Goal: Transaction & Acquisition: Obtain resource

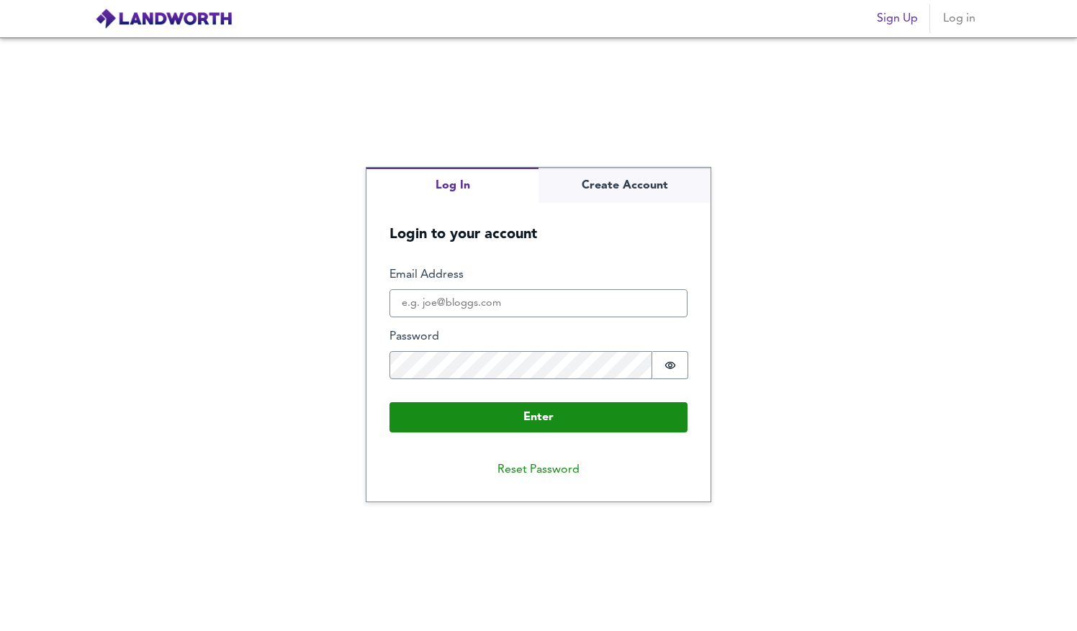
type input "[PERSON_NAME][EMAIL_ADDRESS][DOMAIN_NAME]"
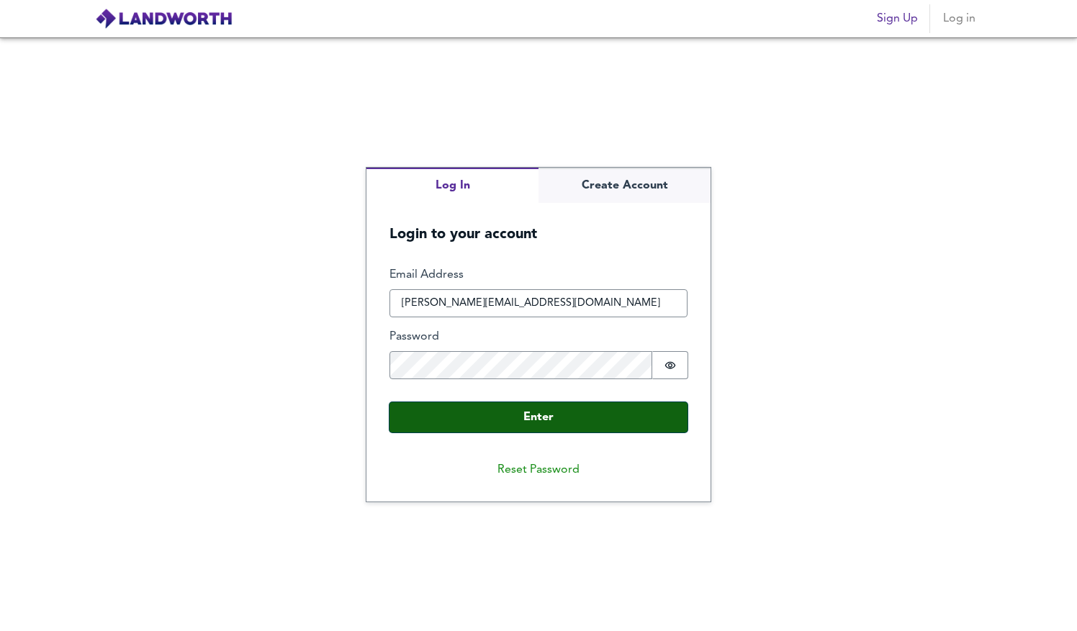
click at [539, 423] on button "Enter" at bounding box center [538, 417] width 298 height 30
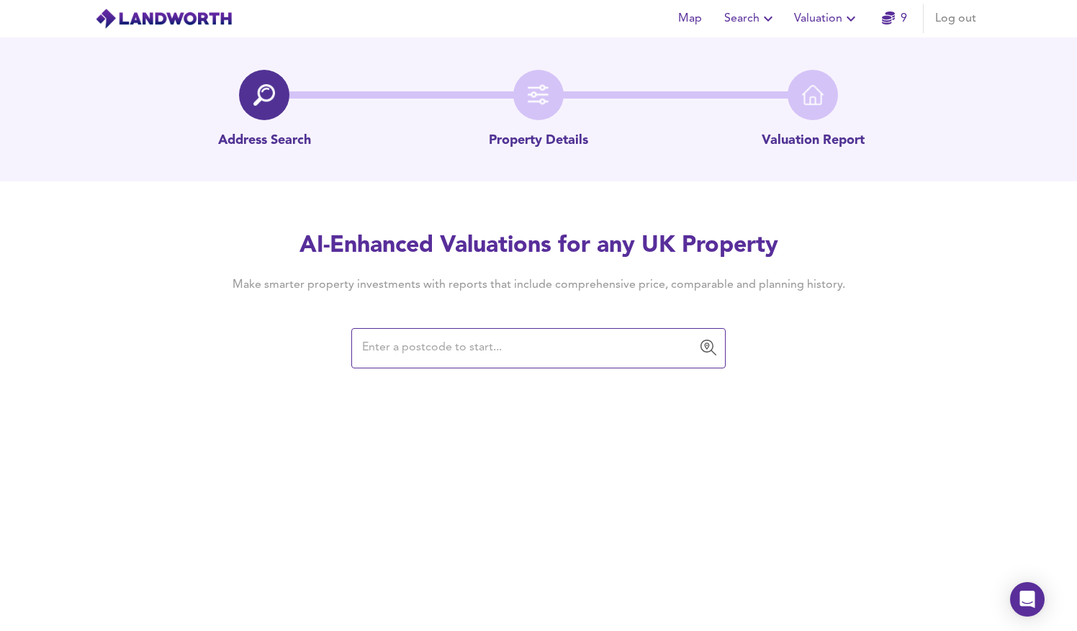
click at [460, 350] on input "text" at bounding box center [528, 348] width 340 height 27
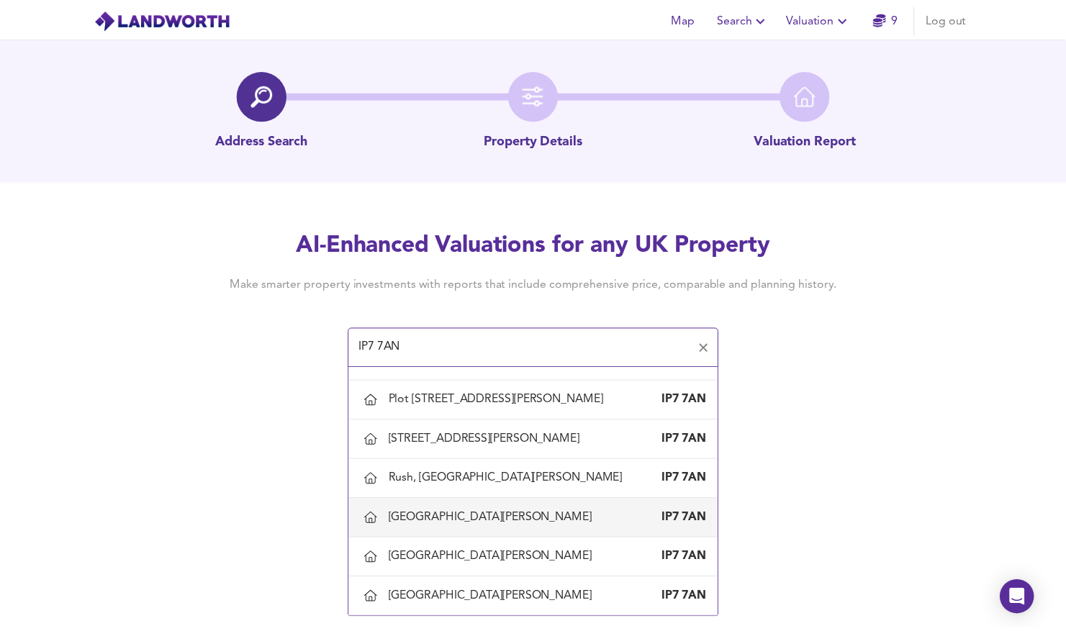
scroll to position [852, 0]
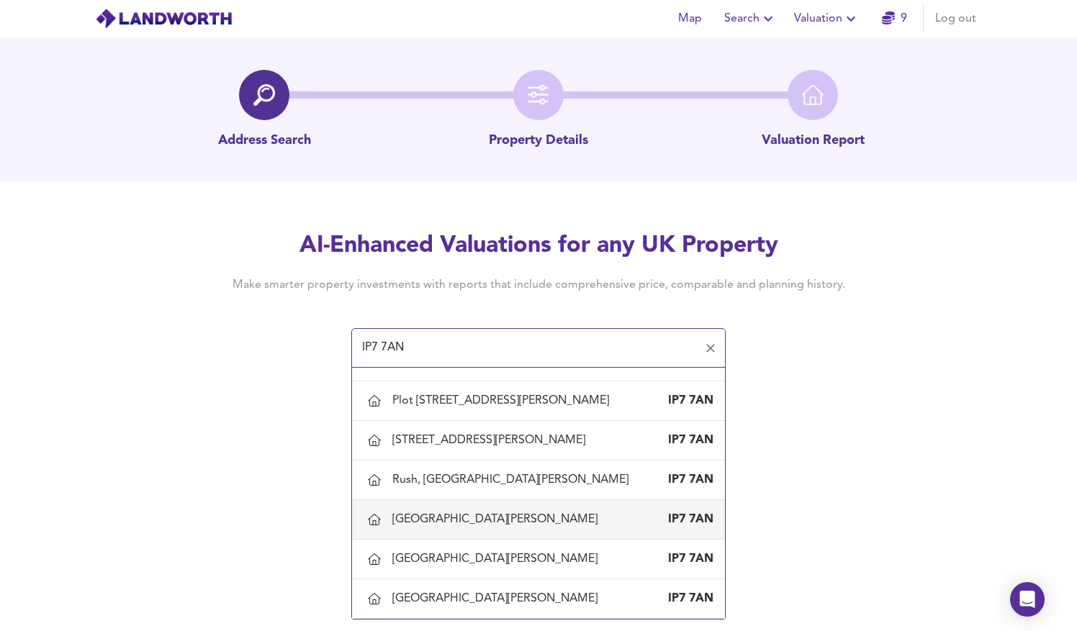
click at [464, 512] on div "[GEOGRAPHIC_DATA][PERSON_NAME]" at bounding box center [497, 520] width 211 height 16
type input "[GEOGRAPHIC_DATA][PERSON_NAME]"
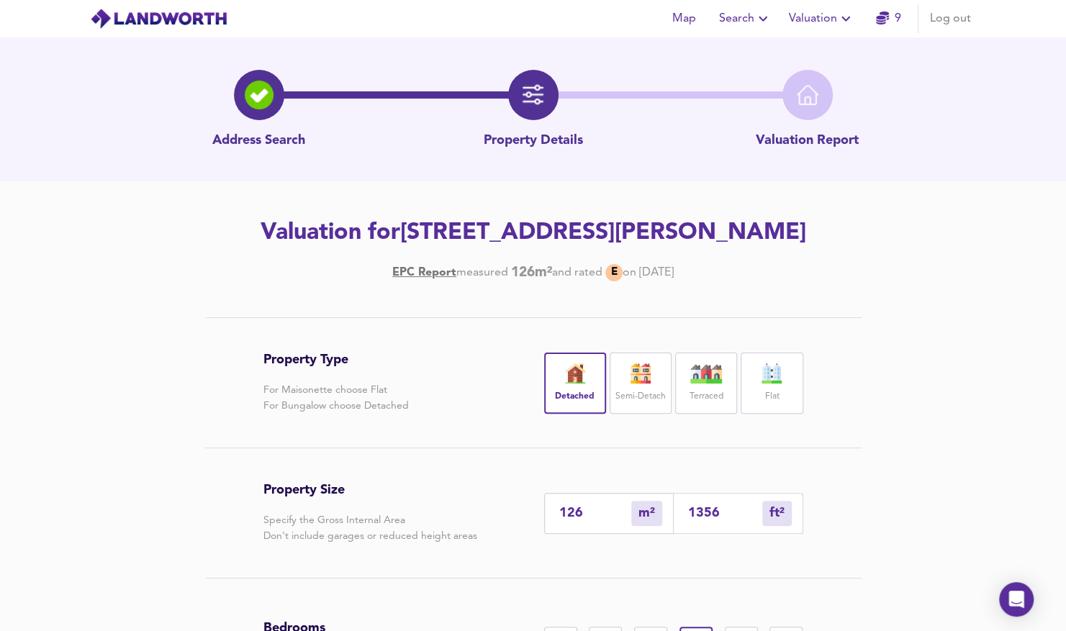
scroll to position [216, 0]
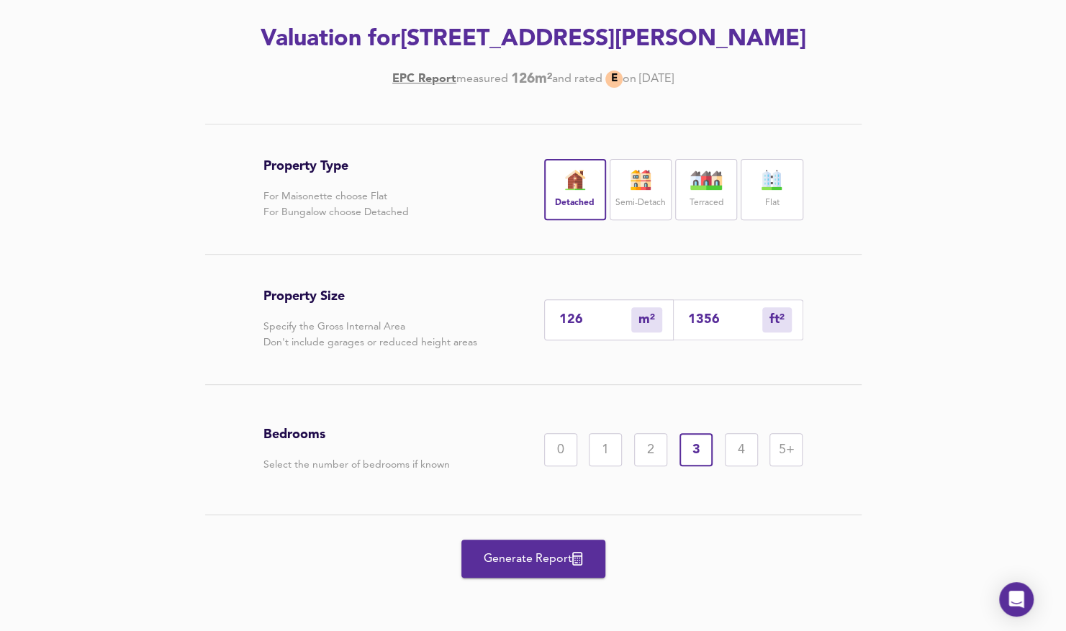
click at [510, 569] on span "Generate Report" at bounding box center [533, 559] width 115 height 20
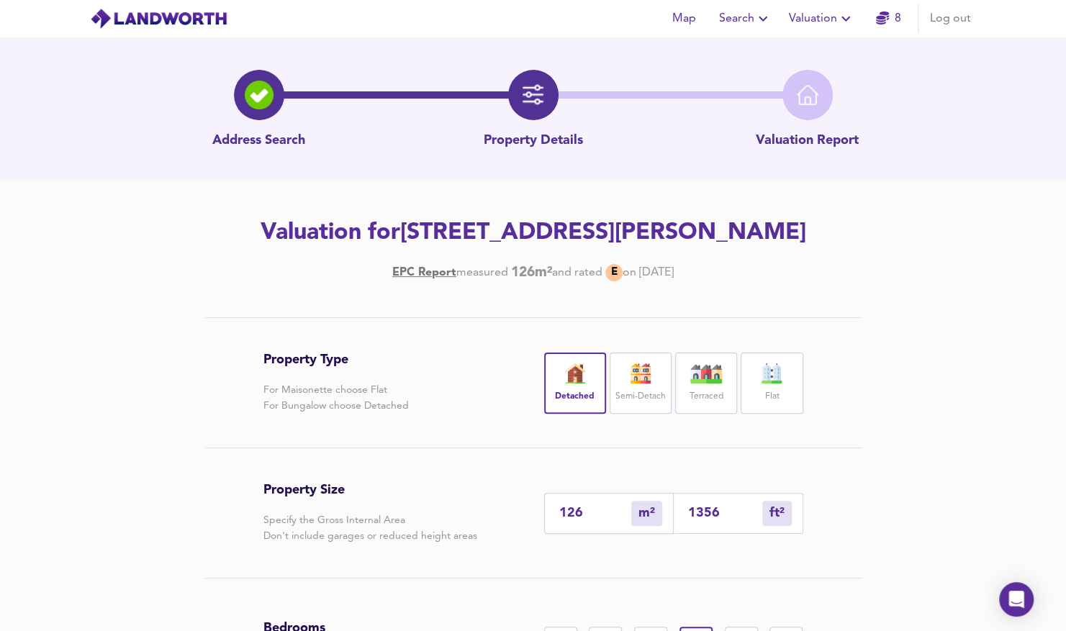
scroll to position [216, 0]
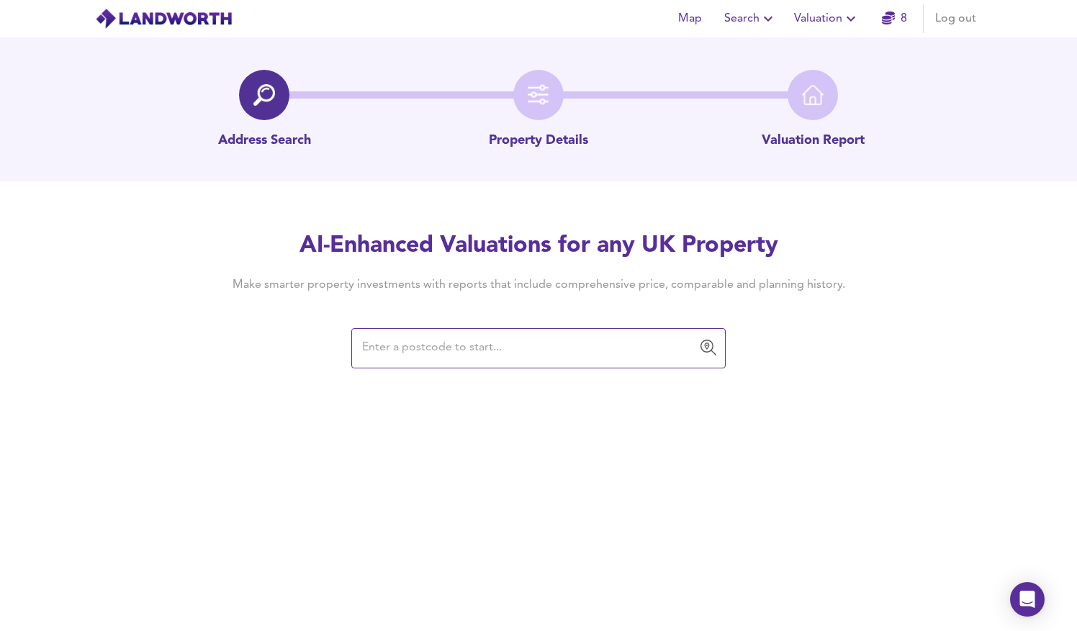
click at [378, 345] on input "text" at bounding box center [528, 348] width 340 height 27
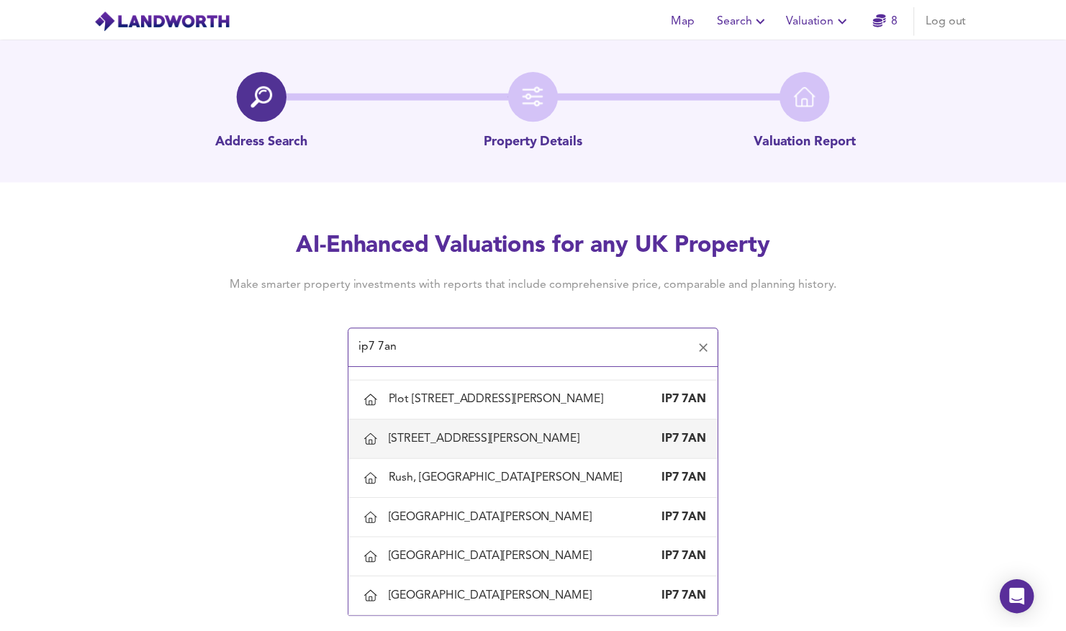
scroll to position [852, 0]
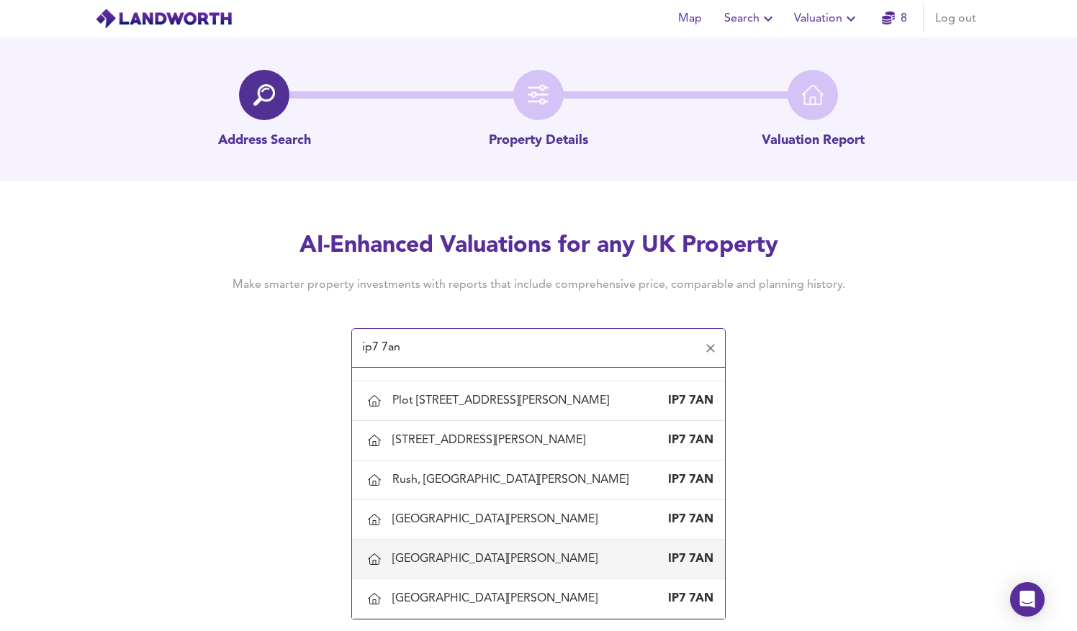
click at [511, 551] on div "[GEOGRAPHIC_DATA][PERSON_NAME]" at bounding box center [497, 559] width 211 height 16
type input "[GEOGRAPHIC_DATA][PERSON_NAME]"
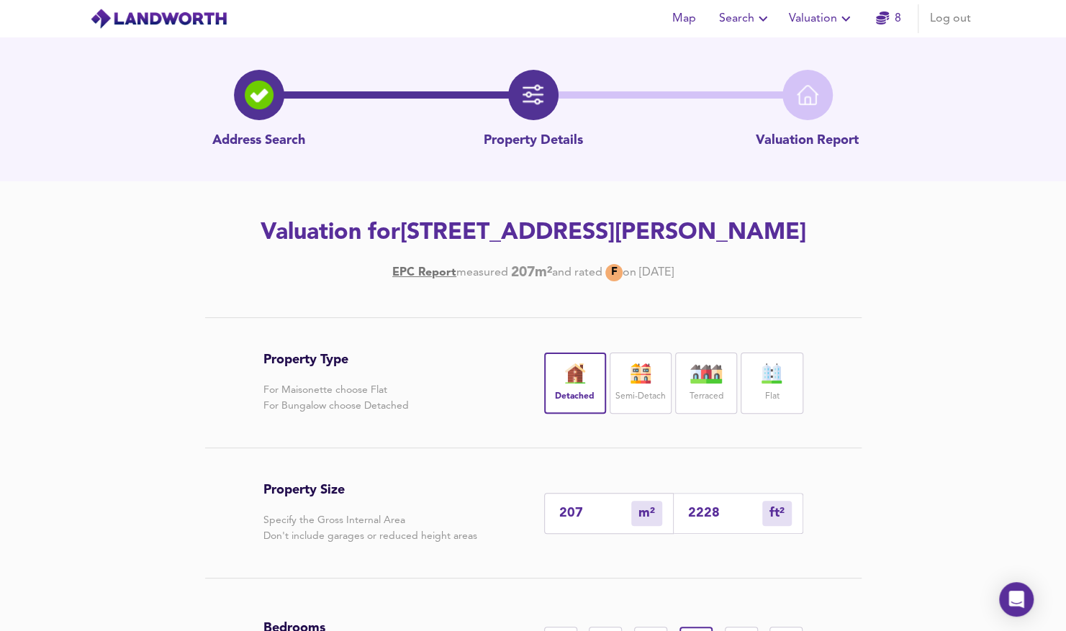
scroll to position [193, 0]
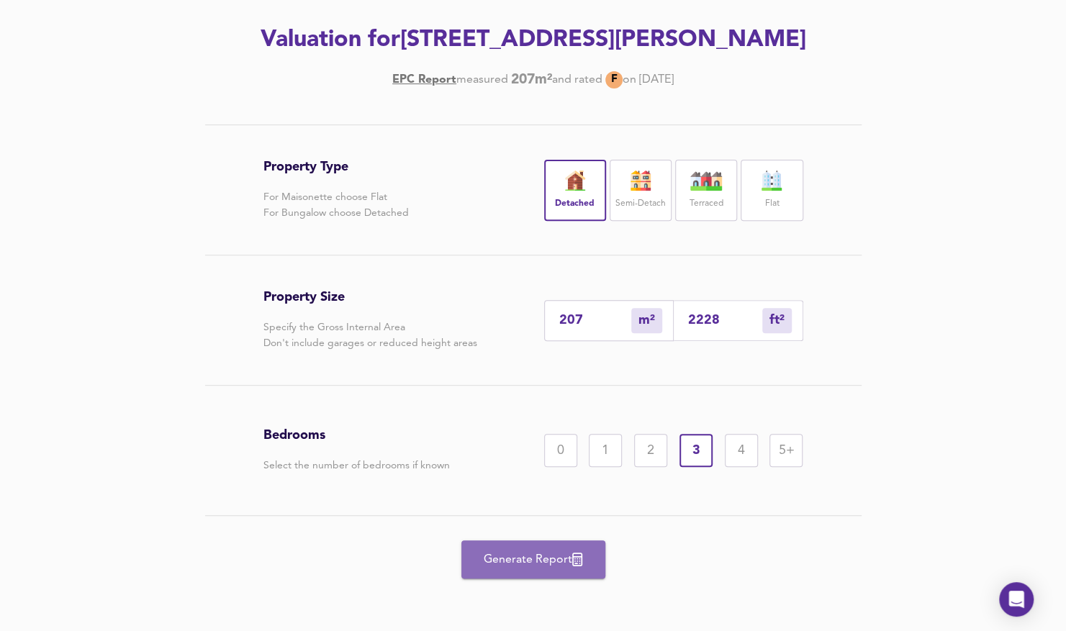
click at [530, 559] on span "Generate Report" at bounding box center [533, 560] width 115 height 20
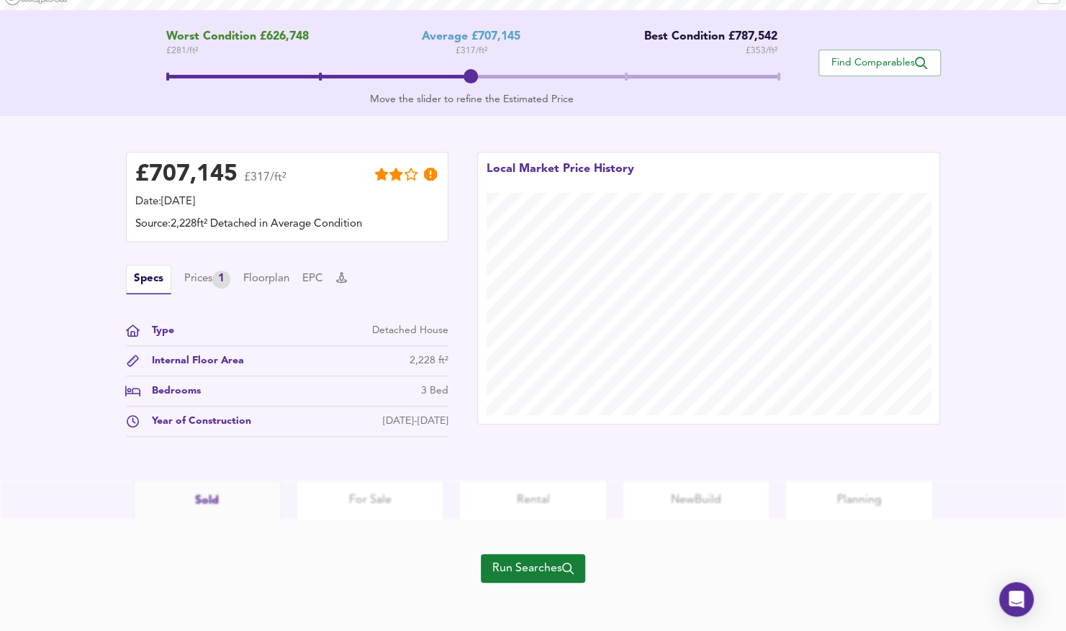
scroll to position [290, 0]
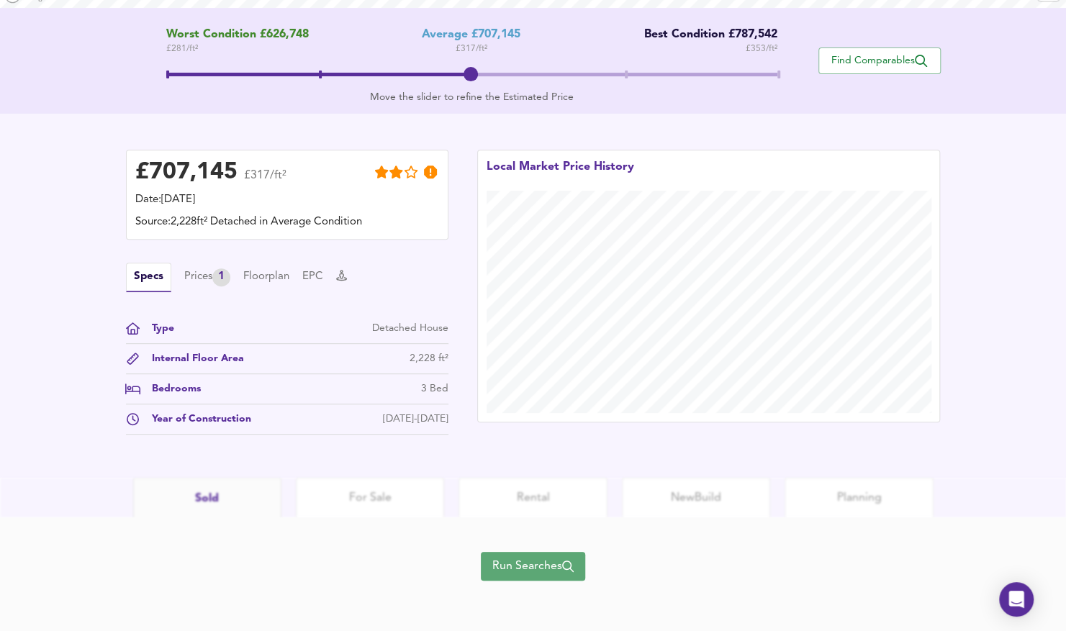
click at [534, 564] on span "Run Searches" at bounding box center [532, 566] width 81 height 20
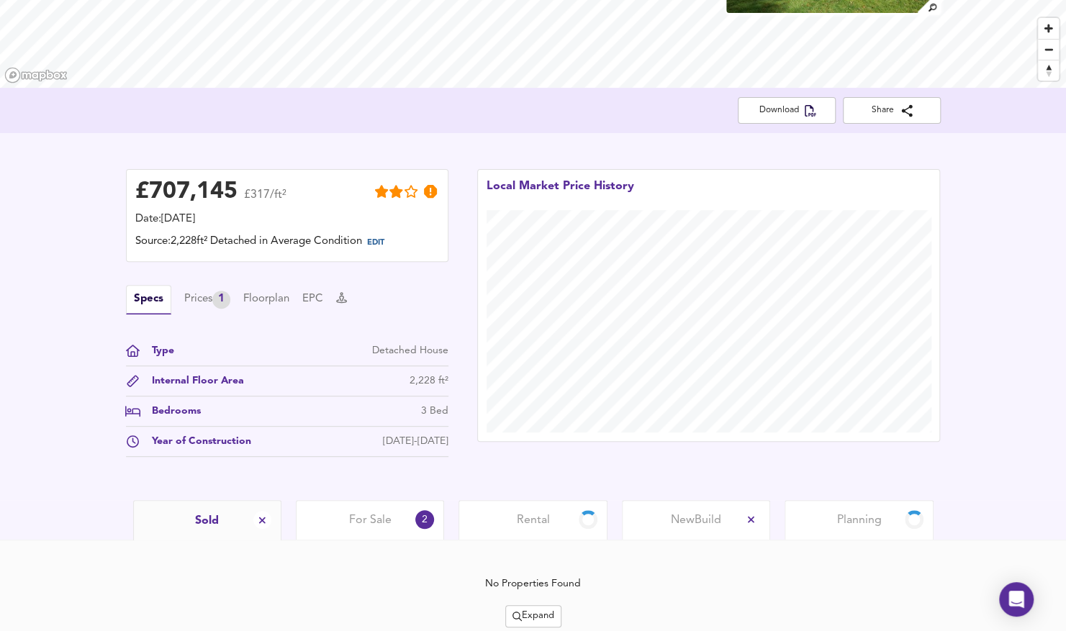
scroll to position [261, 0]
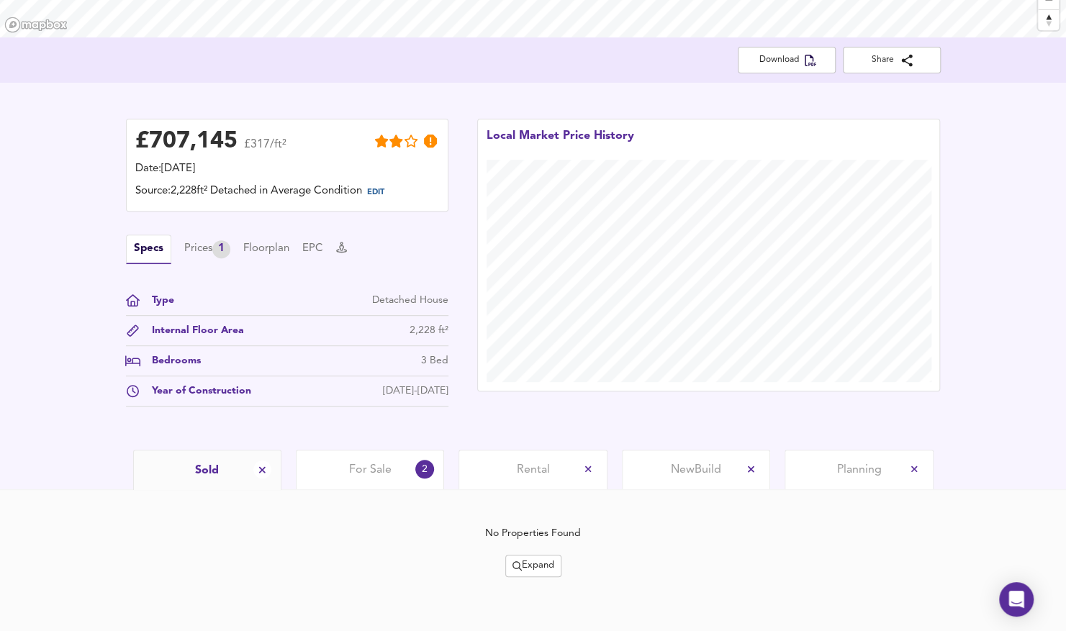
click at [363, 471] on span "For Sale" at bounding box center [370, 470] width 42 height 16
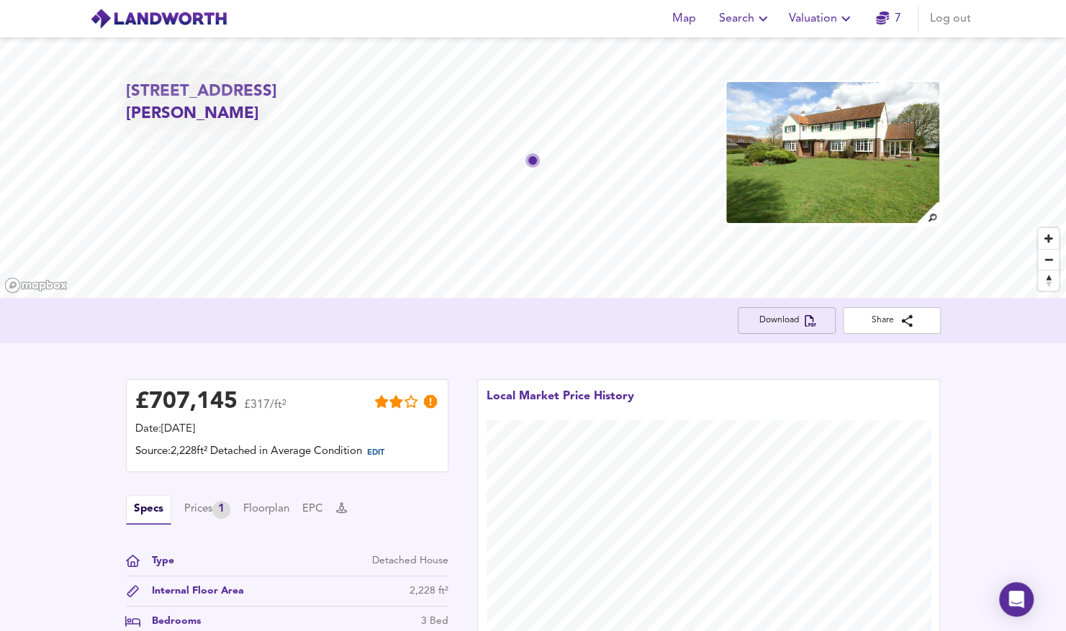
click at [773, 317] on span "Download" at bounding box center [786, 320] width 75 height 15
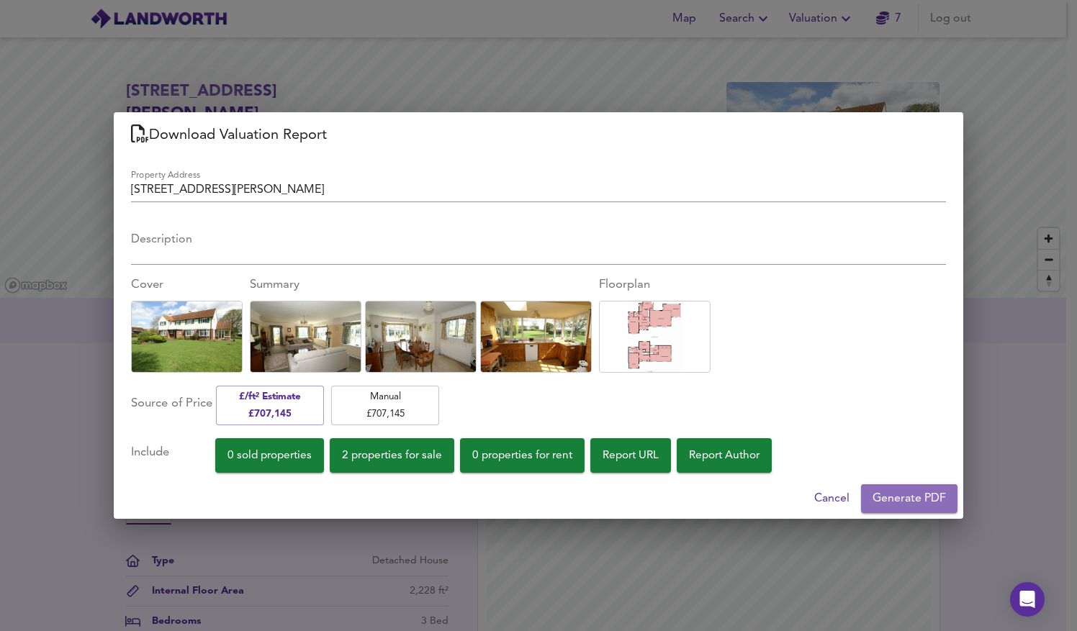
click at [920, 500] on span "Generate PDF" at bounding box center [908, 499] width 73 height 20
